Goal: Task Accomplishment & Management: Complete application form

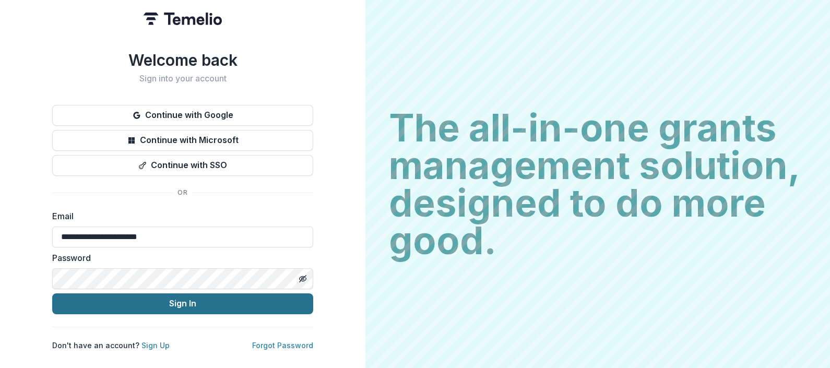
click at [206, 301] on button "Sign In" at bounding box center [182, 303] width 261 height 21
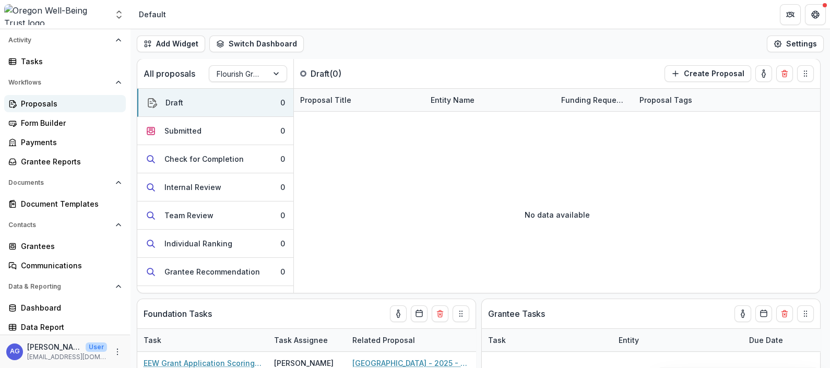
scroll to position [73, 0]
click at [55, 246] on div "Grantees" at bounding box center [69, 246] width 97 height 11
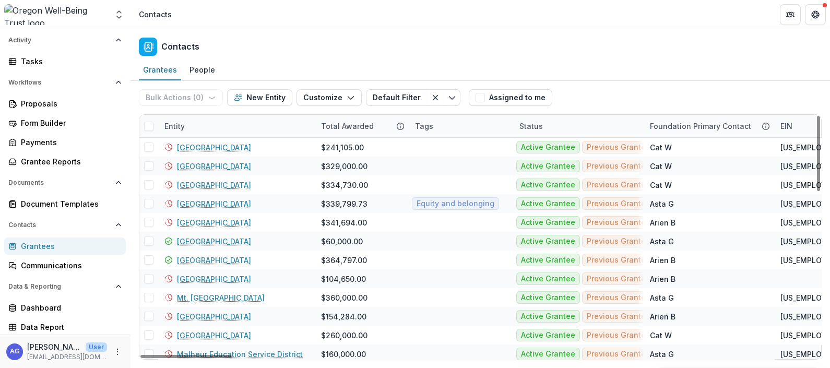
click at [219, 128] on div "Entity" at bounding box center [236, 126] width 157 height 22
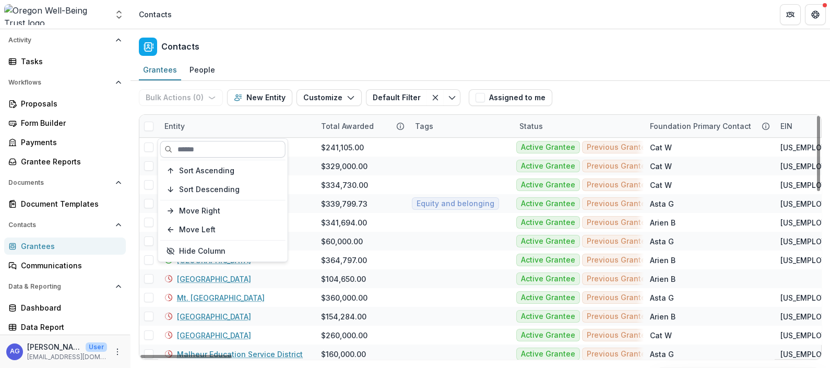
click at [205, 154] on input at bounding box center [222, 149] width 125 height 17
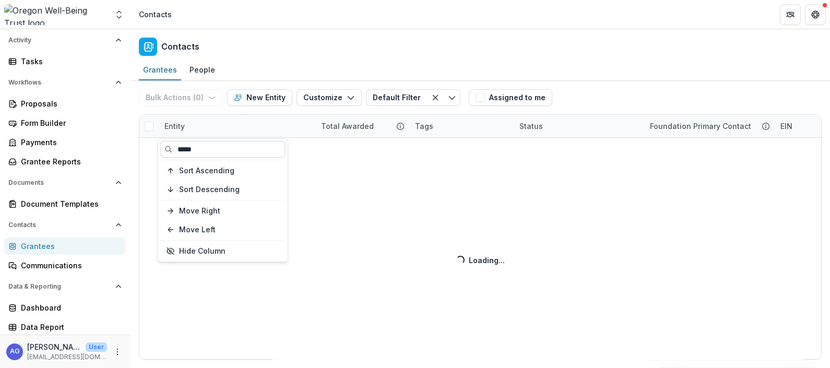
type input "*****"
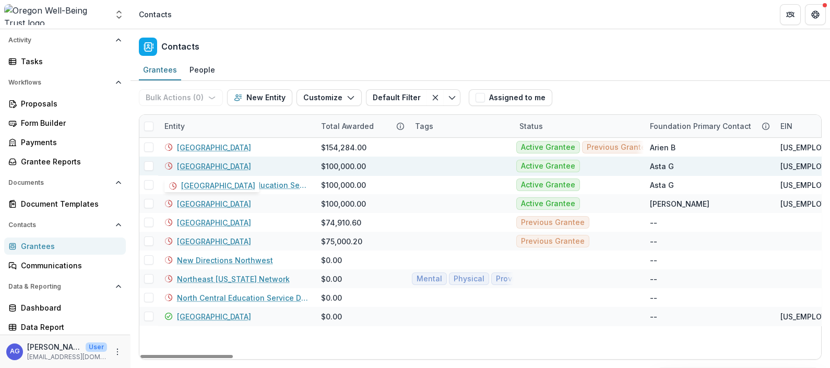
click at [251, 167] on link "[GEOGRAPHIC_DATA]" at bounding box center [214, 166] width 74 height 11
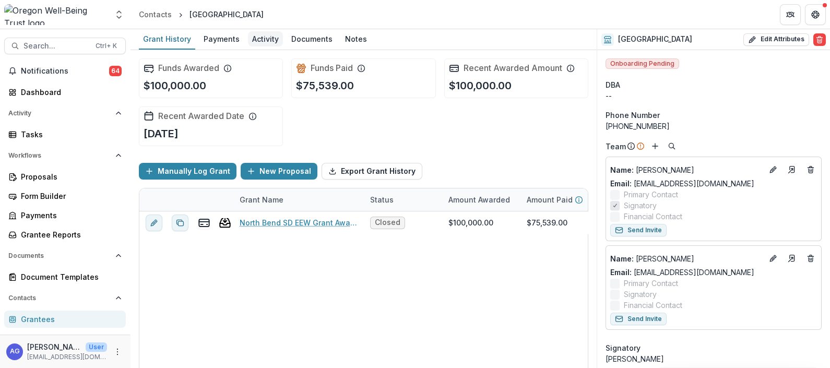
click at [269, 34] on div "Activity" at bounding box center [265, 38] width 35 height 15
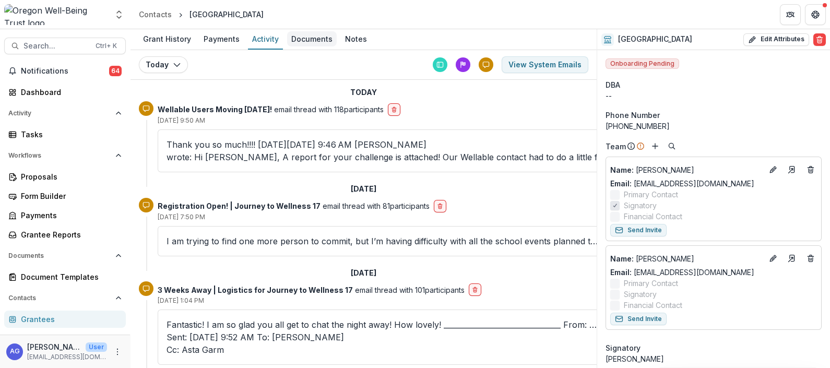
click at [315, 39] on div "Documents" at bounding box center [312, 38] width 50 height 15
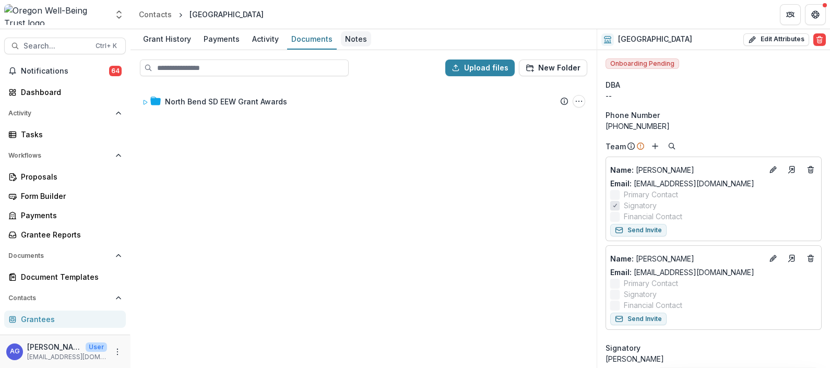
click at [358, 44] on div "Notes" at bounding box center [356, 38] width 30 height 15
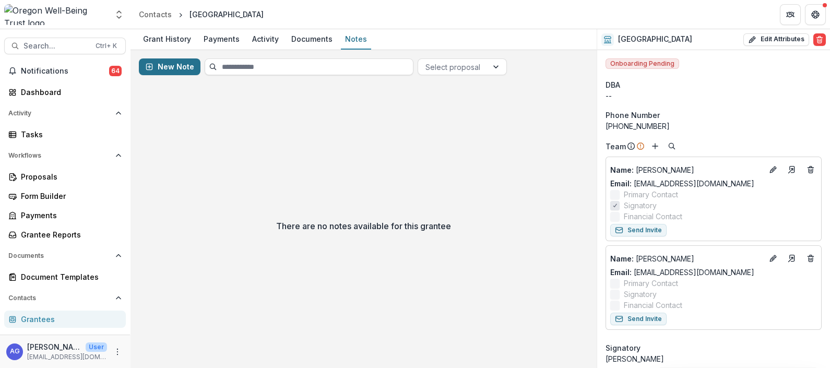
drag, startPoint x: 175, startPoint y: 66, endPoint x: 156, endPoint y: 68, distance: 19.5
drag, startPoint x: 156, startPoint y: 68, endPoint x: 155, endPoint y: 60, distance: 8.4
click at [155, 60] on button "New Note" at bounding box center [170, 66] width 62 height 17
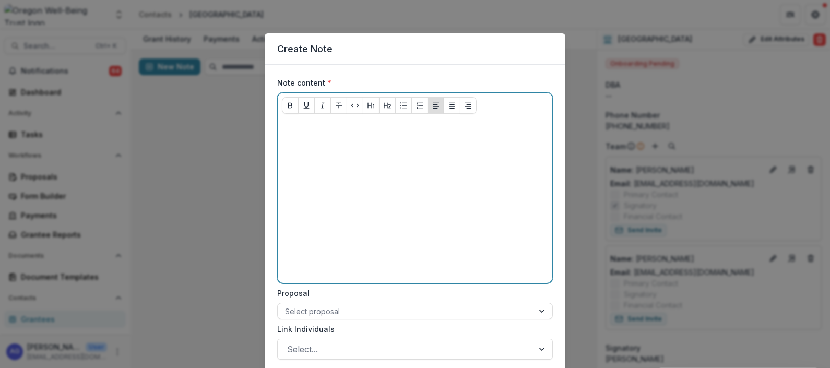
click at [378, 182] on div at bounding box center [415, 200] width 266 height 157
click at [416, 256] on div at bounding box center [415, 200] width 266 height 157
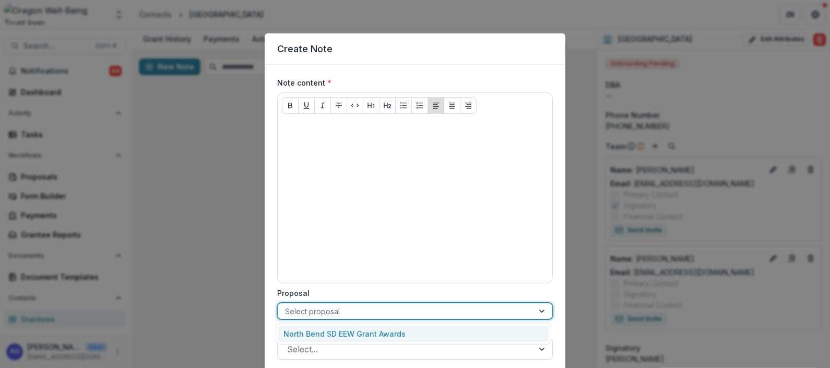
click at [409, 317] on div at bounding box center [405, 311] width 241 height 13
drag, startPoint x: 407, startPoint y: 334, endPoint x: 332, endPoint y: 311, distance: 78.6
click at [332, 311] on div at bounding box center [405, 311] width 241 height 13
click at [436, 334] on div "North Bend SD EEW Grant Awards" at bounding box center [413, 334] width 270 height 16
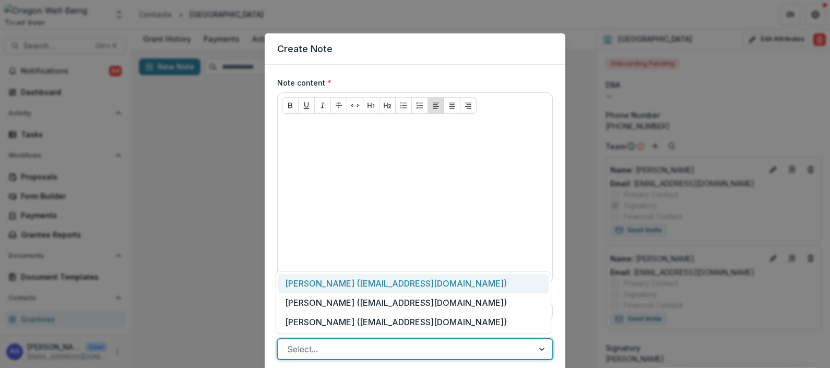
click at [423, 349] on div at bounding box center [405, 349] width 237 height 15
click at [438, 285] on div "[PERSON_NAME] ([EMAIL_ADDRESS][DOMAIN_NAME])" at bounding box center [413, 283] width 270 height 19
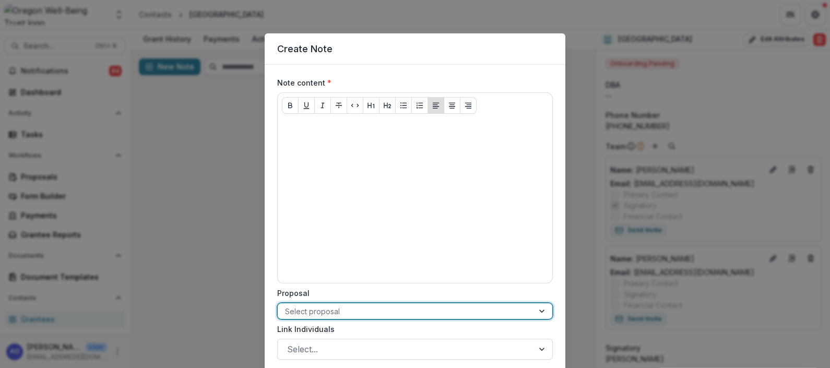
click at [233, 214] on div "Create Note Note content * Proposal option , selected. Select is focused ,type …" at bounding box center [415, 184] width 830 height 368
